Goal: Information Seeking & Learning: Learn about a topic

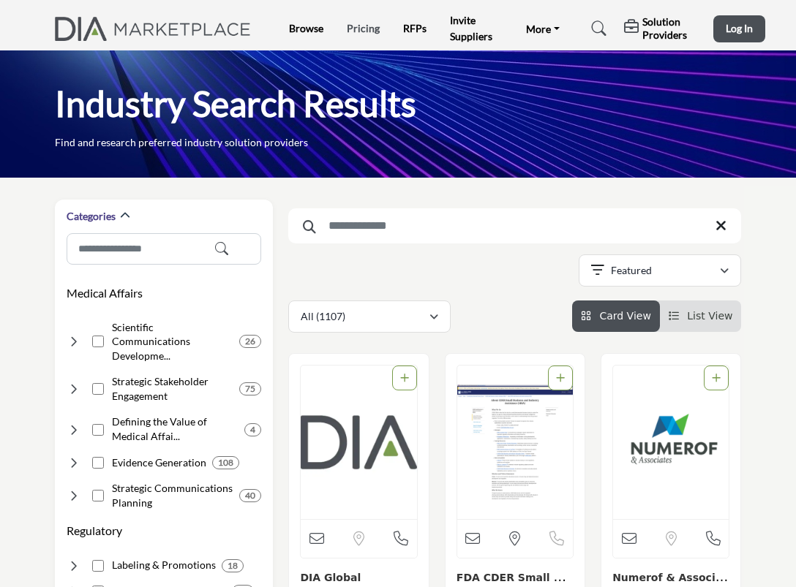
click at [364, 23] on link "Pricing" at bounding box center [363, 28] width 33 height 12
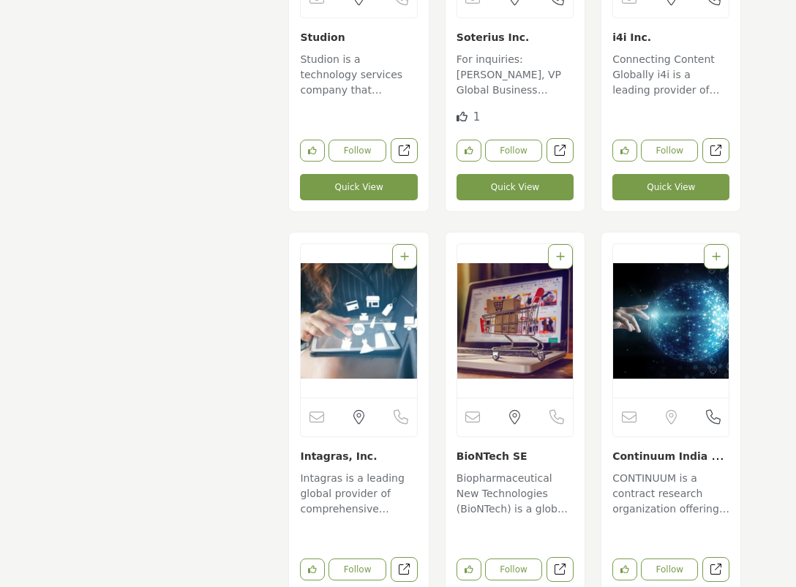
scroll to position [21734, 0]
